Goal: Navigation & Orientation: Find specific page/section

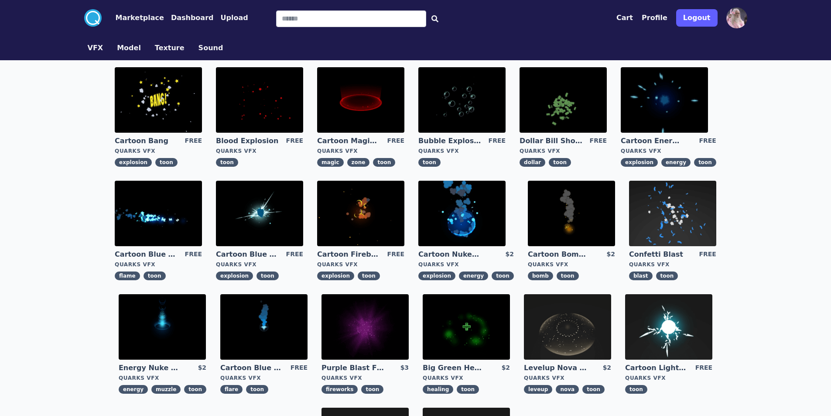
click at [455, 109] on img at bounding box center [461, 99] width 87 height 65
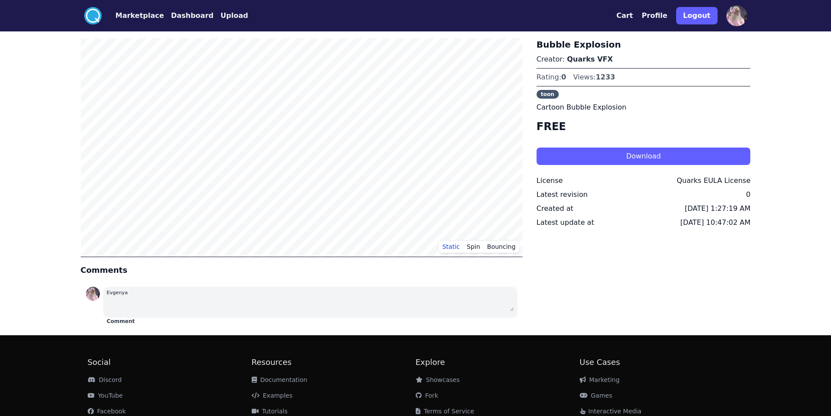
click at [146, 14] on button "Marketplace" at bounding box center [140, 15] width 48 height 10
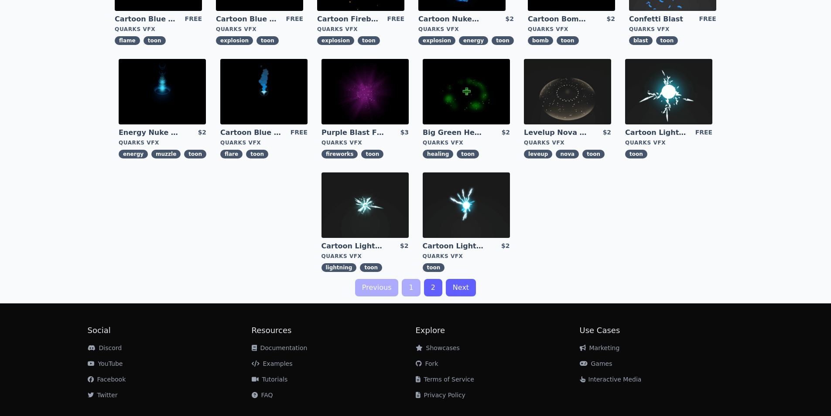
scroll to position [252, 0]
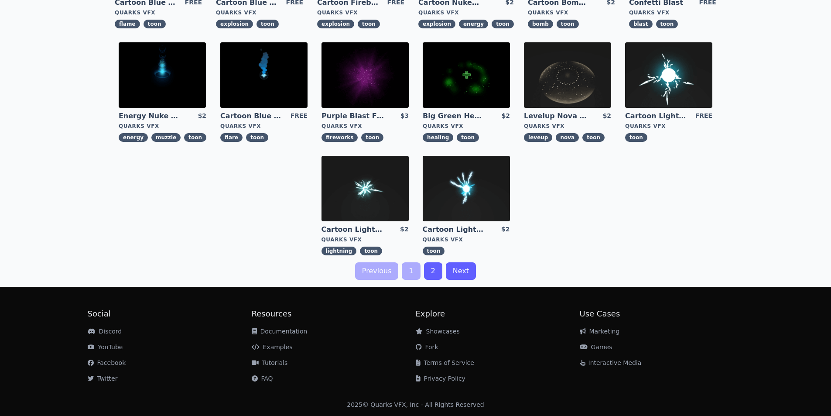
click at [429, 271] on link "2" at bounding box center [433, 270] width 18 height 17
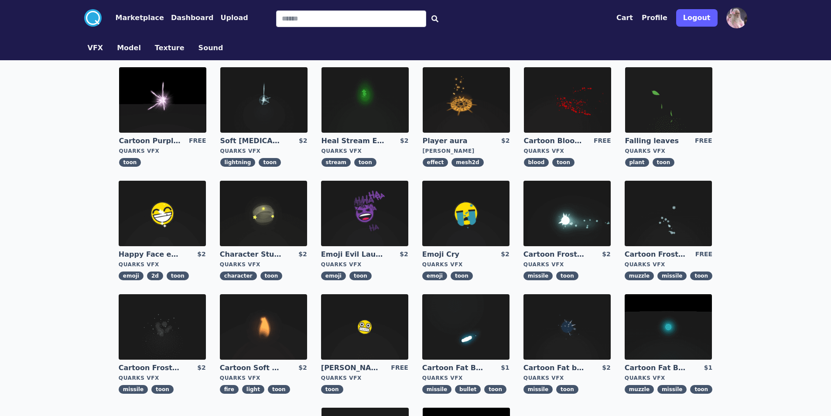
click at [155, 52] on button "Texture" at bounding box center [170, 48] width 30 height 10
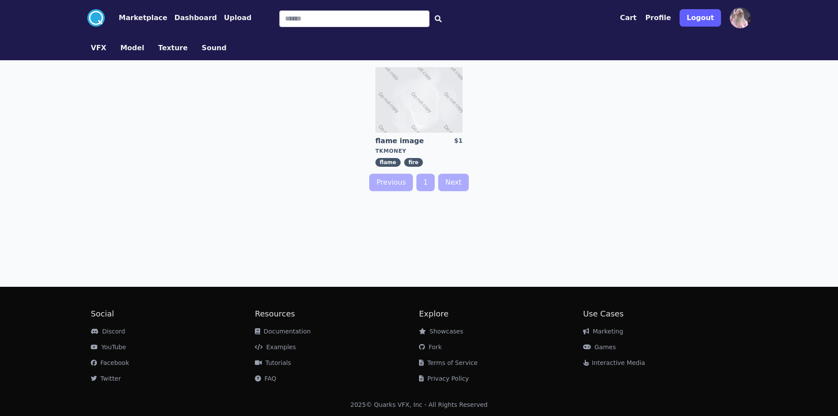
click at [202, 50] on button "Sound" at bounding box center [214, 48] width 25 height 10
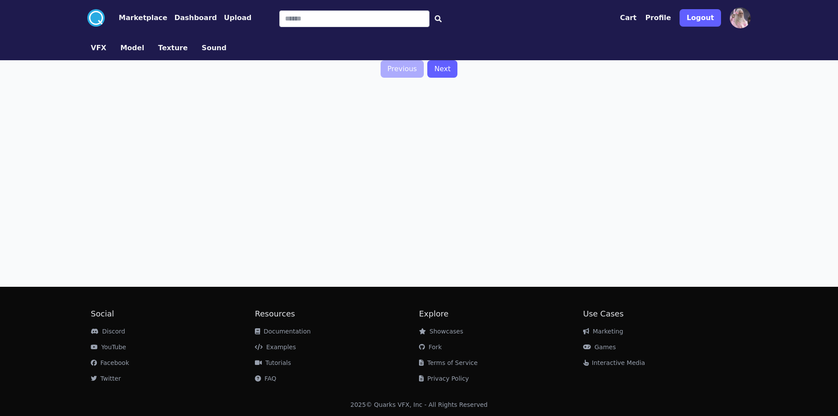
click at [133, 45] on button "Model" at bounding box center [132, 48] width 24 height 10
click at [162, 51] on button "Texture" at bounding box center [173, 48] width 30 height 10
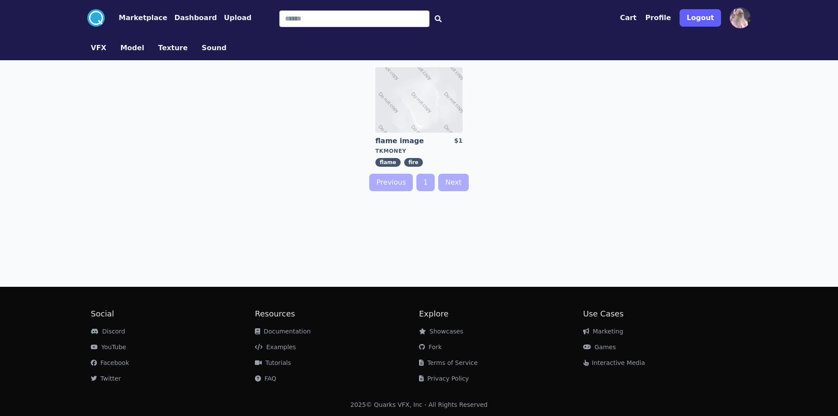
click at [210, 53] on button "Sound" at bounding box center [214, 48] width 25 height 10
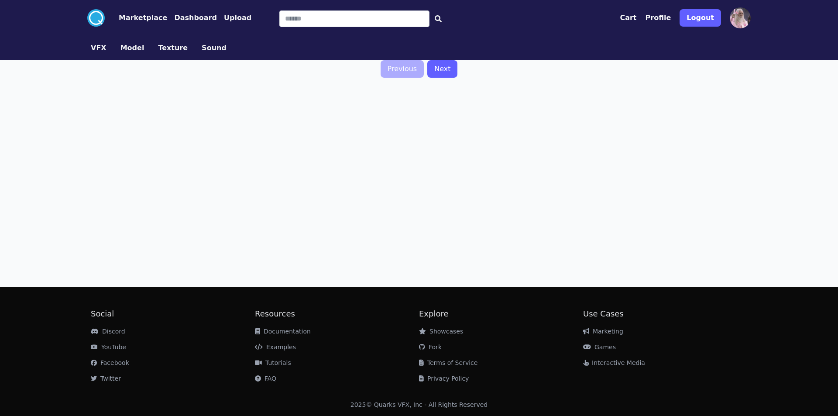
click at [100, 55] on div "VFX Model Texture Sound" at bounding box center [419, 48] width 670 height 24
click at [100, 49] on button "VFX" at bounding box center [99, 48] width 16 height 10
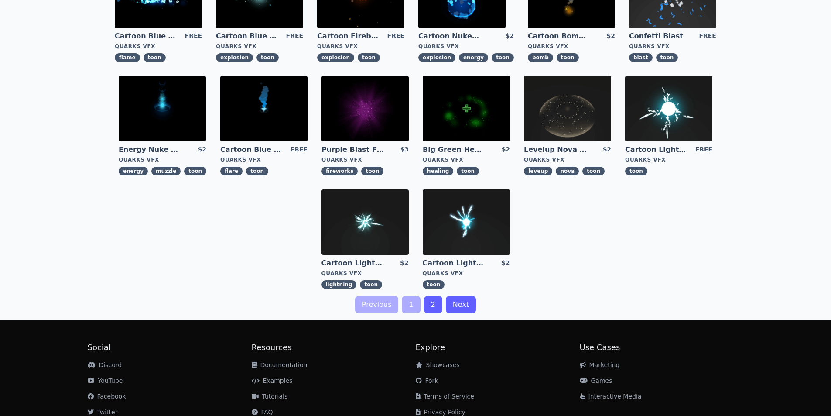
scroll to position [252, 0]
